Goal: Use online tool/utility: Utilize a website feature to perform a specific function

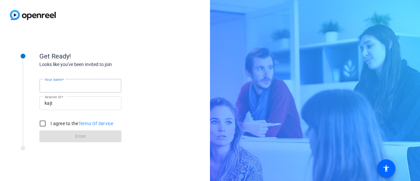
click at [76, 85] on input "Your name" at bounding box center [80, 86] width 71 height 8
type input "[PERSON_NAME]"
click at [41, 123] on input "I agree to the Terms Of Service" at bounding box center [42, 123] width 13 height 13
checkbox input "true"
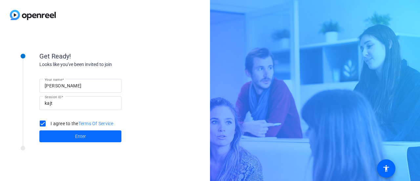
click at [74, 138] on span at bounding box center [80, 136] width 82 height 16
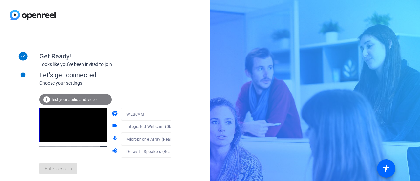
click at [142, 140] on mat-form-field "Microphone Array (Realtek(R) Audio)" at bounding box center [152, 138] width 63 height 12
click at [173, 138] on icon at bounding box center [177, 139] width 8 height 8
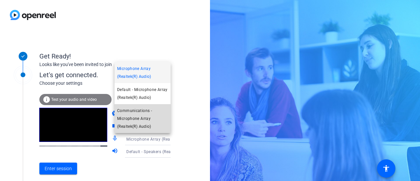
click at [143, 118] on span "Communications - Microphone Array (Realtek(R) Audio)" at bounding box center [142, 119] width 51 height 24
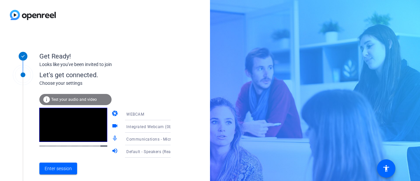
click at [90, 97] on span "Test your audio and video" at bounding box center [74, 99] width 46 height 5
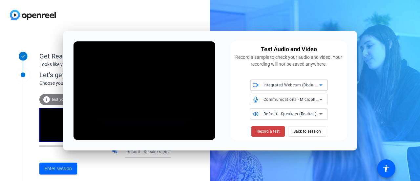
click at [310, 114] on span "Default - Speakers (Realtek(R) Audio)" at bounding box center [298, 113] width 71 height 5
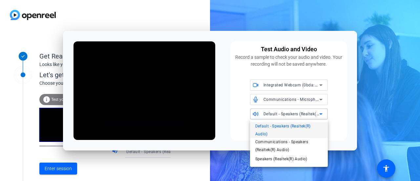
click at [240, 115] on div at bounding box center [210, 90] width 420 height 181
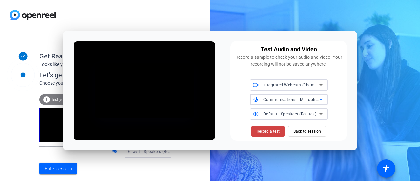
click at [317, 98] on icon at bounding box center [321, 99] width 8 height 8
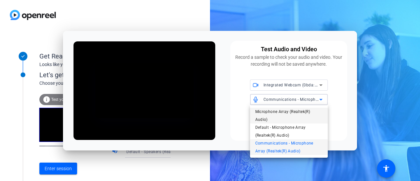
click at [281, 116] on span "Microphone Array (Realtek(R) Audio)" at bounding box center [288, 116] width 67 height 16
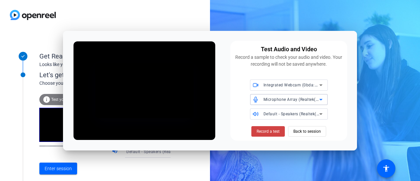
click at [307, 101] on span "Microphone Array (Realtek(R) Audio)" at bounding box center [298, 98] width 70 height 5
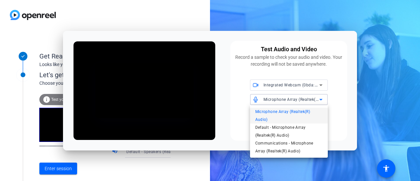
click at [345, 111] on div at bounding box center [210, 90] width 420 height 181
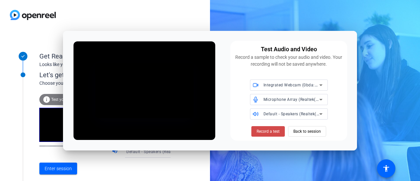
click at [270, 132] on span "Record a test" at bounding box center [267, 131] width 23 height 6
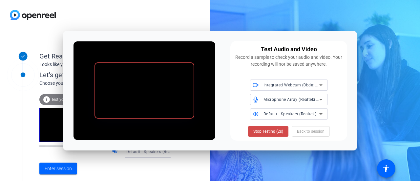
click at [280, 132] on span "Stop Testing (2s)" at bounding box center [268, 131] width 30 height 6
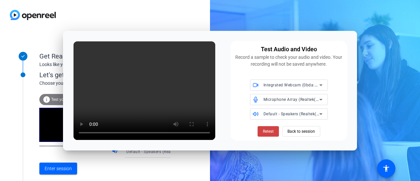
click at [156, 15] on div at bounding box center [105, 15] width 210 height 30
click at [160, 16] on div at bounding box center [105, 15] width 210 height 30
click at [142, 171] on div "Enter session" at bounding box center [111, 168] width 145 height 22
drag, startPoint x: 307, startPoint y: 134, endPoint x: 305, endPoint y: 137, distance: 3.7
click at [307, 134] on span "Back to session" at bounding box center [301, 131] width 28 height 12
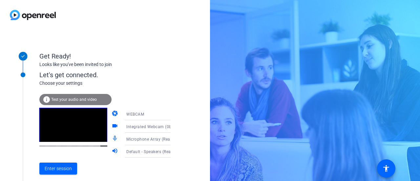
click at [152, 140] on span "Microphone Array (Realtek(R) Audio)" at bounding box center [161, 138] width 70 height 5
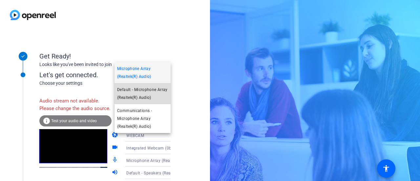
click at [150, 93] on span "Default - Microphone Array (Realtek(R) Audio)" at bounding box center [142, 94] width 51 height 16
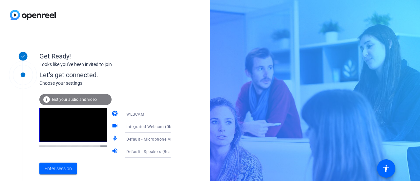
click at [88, 99] on span "Test your audio and video" at bounding box center [74, 99] width 46 height 5
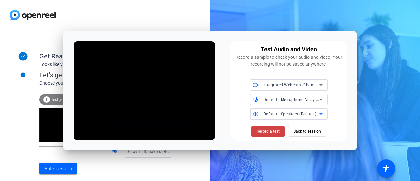
click at [297, 114] on span "Default - Speakers (Realtek(R) Audio)" at bounding box center [298, 113] width 71 height 5
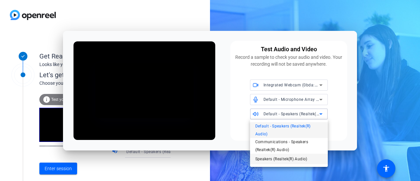
click at [302, 156] on span "Speakers (Realtek(R) Audio)" at bounding box center [281, 159] width 52 height 8
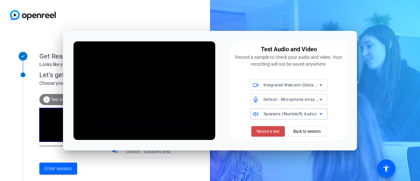
click at [272, 132] on span "Record a test" at bounding box center [267, 131] width 23 height 6
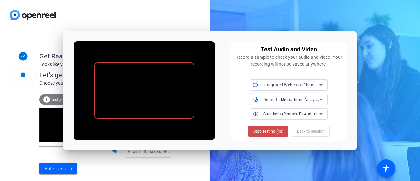
click at [271, 132] on span "Stop Testing (4s)" at bounding box center [268, 131] width 30 height 6
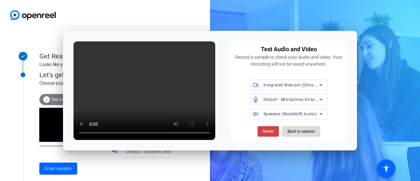
click at [316, 132] on span at bounding box center [300, 131] width 37 height 16
